Goal: Communication & Community: Share content

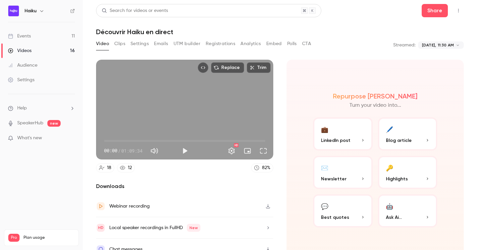
click at [40, 51] on link "Videos 16" at bounding box center [41, 50] width 83 height 15
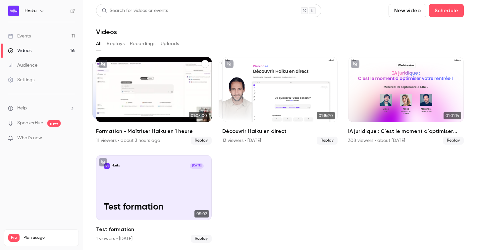
click at [203, 62] on icon "Formation - Maîtriser Haiku en 1 heure" at bounding box center [205, 64] width 4 height 4
click at [178, 80] on div "Share" at bounding box center [178, 79] width 50 height 7
click at [204, 63] on icon "Formation - Maîtriser Haiku en 1 heure" at bounding box center [205, 64] width 4 height 4
click at [177, 77] on div "Share" at bounding box center [178, 79] width 50 height 7
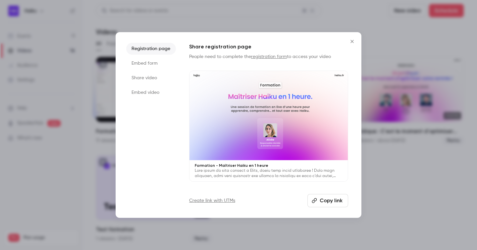
click at [331, 201] on button "Copy link" at bounding box center [327, 200] width 41 height 13
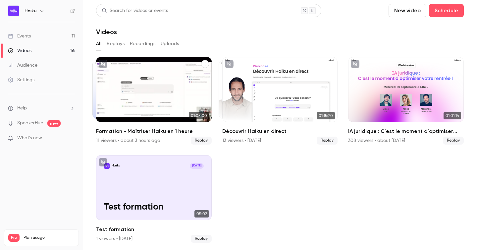
click at [205, 62] on icon "Formation - Maîtriser Haiku en 1 heure" at bounding box center [205, 64] width 4 height 4
click at [164, 82] on div "Share" at bounding box center [178, 79] width 50 height 7
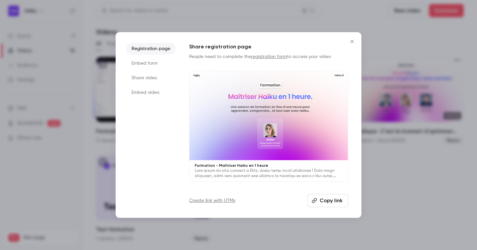
click at [330, 203] on button "Copy link" at bounding box center [327, 200] width 41 height 13
click at [329, 202] on button "Copied!" at bounding box center [329, 200] width 38 height 13
